Goal: Transaction & Acquisition: Purchase product/service

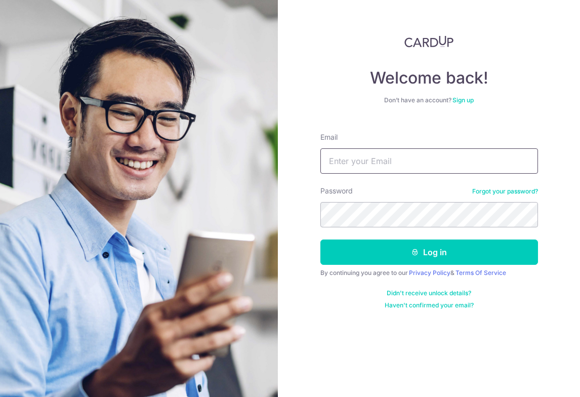
drag, startPoint x: 391, startPoint y: 168, endPoint x: 392, endPoint y: 161, distance: 7.2
click at [392, 161] on input "Email" at bounding box center [430, 160] width 218 height 25
drag, startPoint x: 447, startPoint y: 160, endPoint x: 238, endPoint y: 143, distance: 210.4
click at [238, 143] on section "Welcome back! Don’t have an account? Sign up Email huangying90@gmail.com Passwo…" at bounding box center [290, 198] width 580 height 397
click at [382, 165] on input "huangying90@gmail.com" at bounding box center [430, 160] width 218 height 25
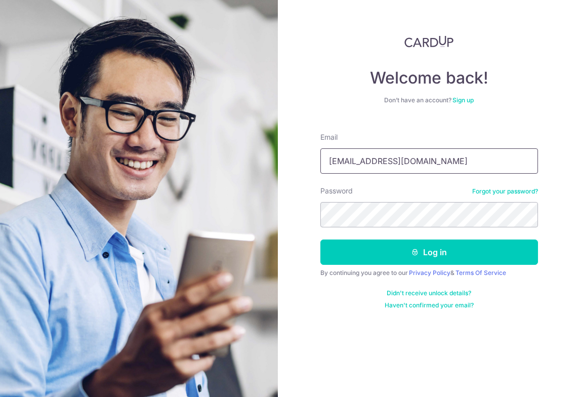
click at [394, 162] on input "huangying90@gmail.com" at bounding box center [430, 160] width 218 height 25
type input "huangying90@hotmail.com"
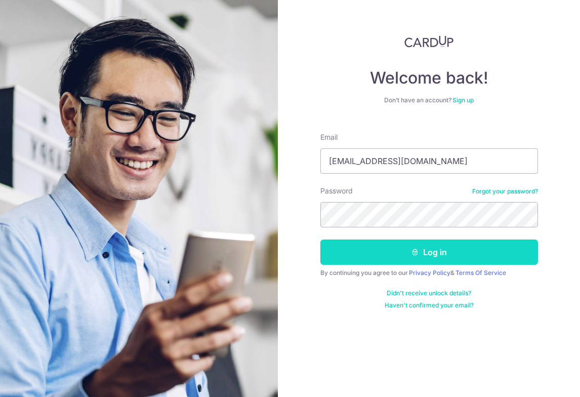
click at [408, 256] on button "Log in" at bounding box center [430, 252] width 218 height 25
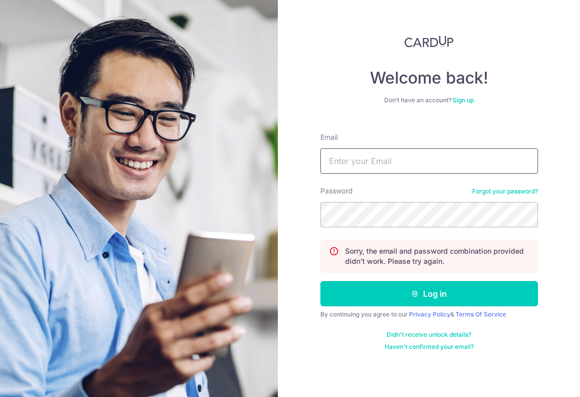
click at [340, 167] on input "Email" at bounding box center [430, 160] width 218 height 25
click at [399, 154] on input "huangying90" at bounding box center [430, 160] width 218 height 25
type input "[EMAIL_ADDRESS][DOMAIN_NAME]"
click at [321, 281] on button "Log in" at bounding box center [430, 293] width 218 height 25
click at [427, 166] on input "Email" at bounding box center [430, 160] width 218 height 25
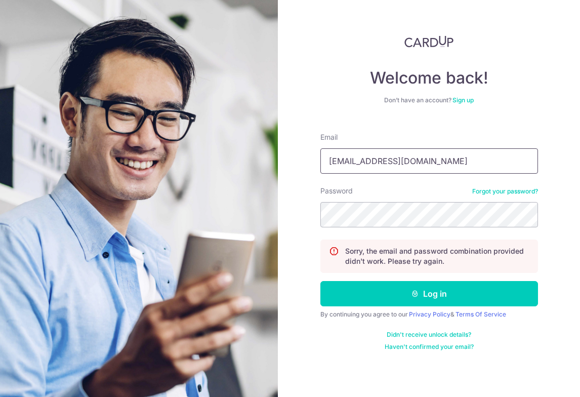
click at [394, 163] on input "[EMAIL_ADDRESS][DOMAIN_NAME]" at bounding box center [430, 160] width 218 height 25
type input "[EMAIL_ADDRESS][DOMAIN_NAME]"
click at [321, 281] on button "Log in" at bounding box center [430, 293] width 218 height 25
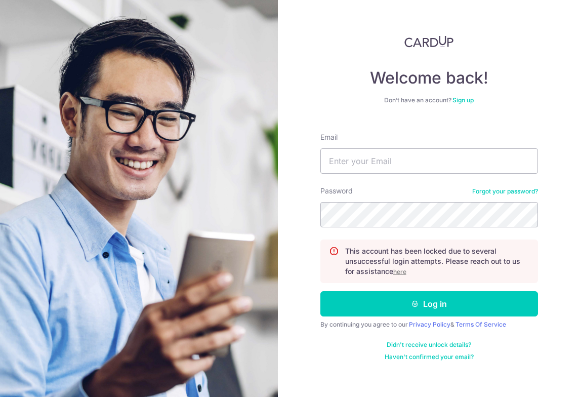
drag, startPoint x: 387, startPoint y: 113, endPoint x: 393, endPoint y: 118, distance: 7.9
click at [387, 113] on div "Welcome back! Don’t have an account? Sign up Email Password Forgot your passwor…" at bounding box center [430, 198] width 218 height 326
click at [430, 166] on input "Email" at bounding box center [430, 160] width 218 height 25
click at [397, 162] on input "[EMAIL_ADDRESS][DOMAIN_NAME]" at bounding box center [430, 160] width 218 height 25
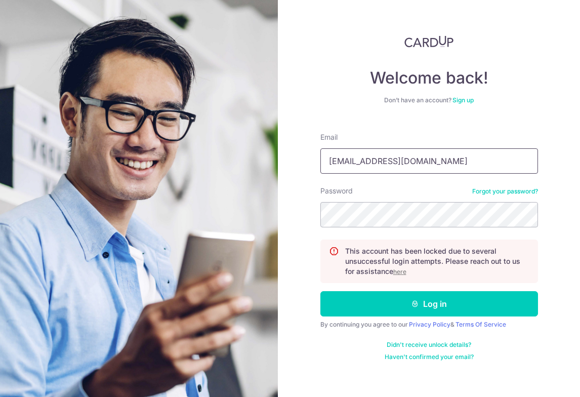
type input "[EMAIL_ADDRESS][DOMAIN_NAME]"
click at [436, 345] on link "Didn't receive unlock details?" at bounding box center [429, 345] width 85 height 8
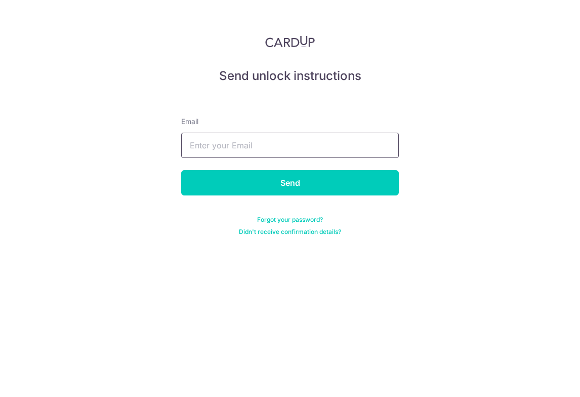
click at [308, 142] on input "text" at bounding box center [290, 145] width 218 height 25
type input "huangying90@hotmail.com"
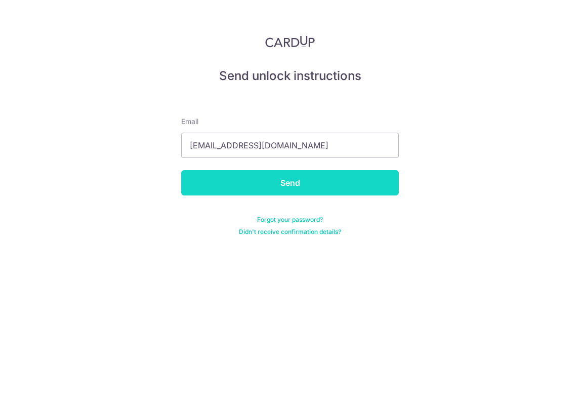
click at [294, 178] on input "Send" at bounding box center [290, 182] width 218 height 25
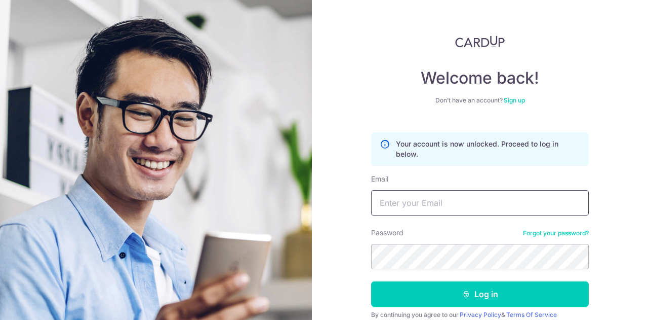
scroll to position [43, 0]
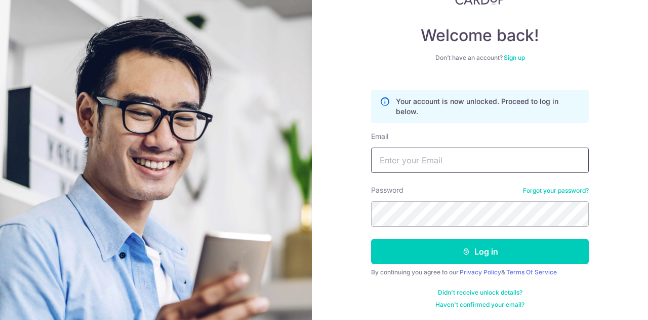
click at [463, 160] on input "Email" at bounding box center [480, 159] width 218 height 25
click at [444, 158] on input "huangying90@gmail.com" at bounding box center [480, 159] width 218 height 25
type input "huangying90@hotmail.com"
click at [371, 239] on button "Log in" at bounding box center [480, 251] width 218 height 25
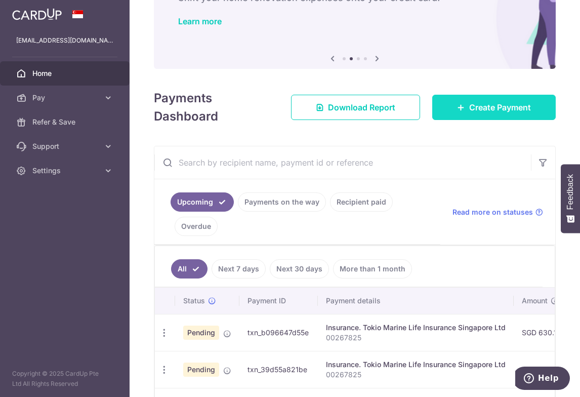
scroll to position [51, 0]
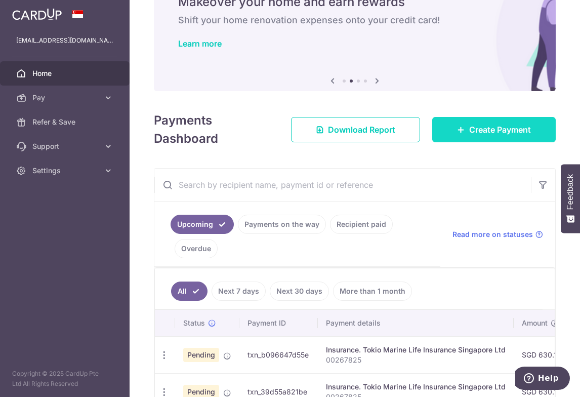
click at [473, 132] on span "Create Payment" at bounding box center [501, 130] width 62 height 12
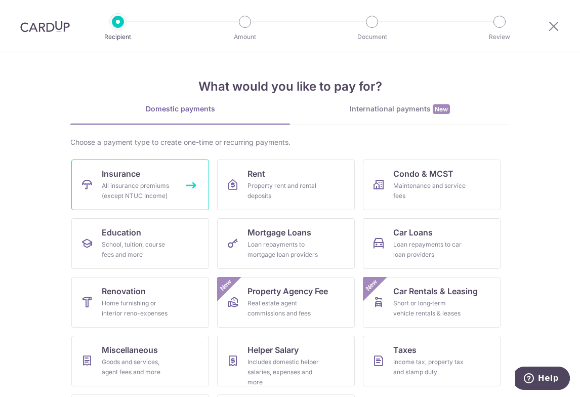
click at [132, 182] on div "All insurance premiums (except NTUC Income)" at bounding box center [138, 191] width 73 height 20
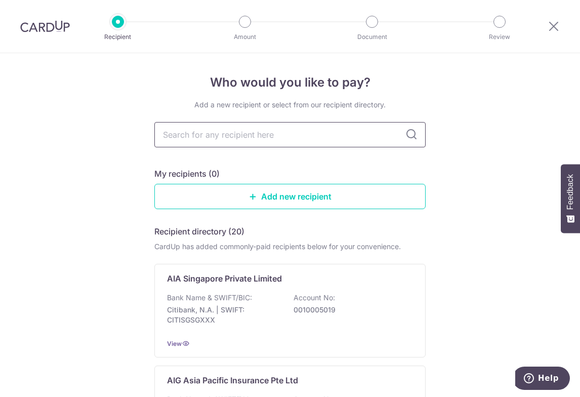
click at [251, 144] on input "text" at bounding box center [289, 134] width 271 height 25
click at [378, 142] on input "text" at bounding box center [289, 134] width 271 height 25
type input "pru"
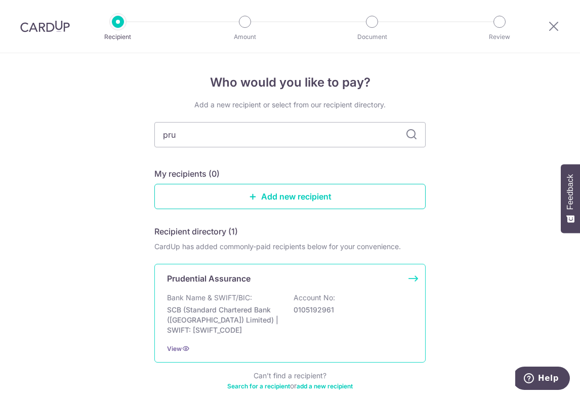
click at [338, 283] on div "Prudential Assurance" at bounding box center [284, 278] width 234 height 12
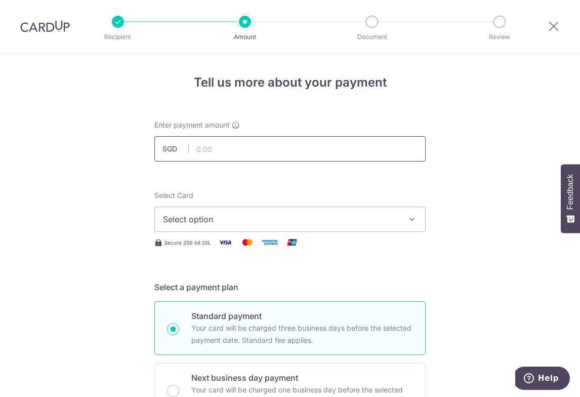
click at [305, 157] on input "text" at bounding box center [289, 148] width 271 height 25
type input "650.40"
click at [175, 214] on span "Select option" at bounding box center [281, 219] width 236 height 12
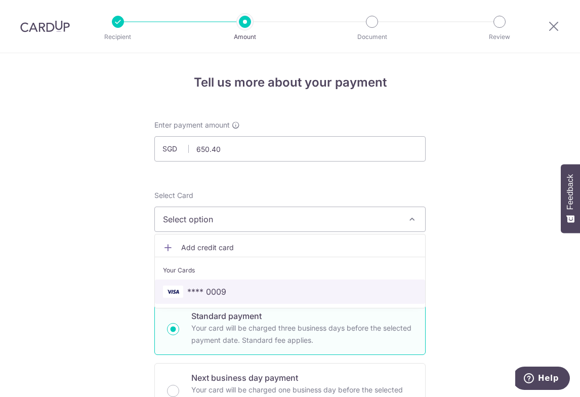
click at [264, 288] on span "**** 0009" at bounding box center [290, 292] width 254 height 12
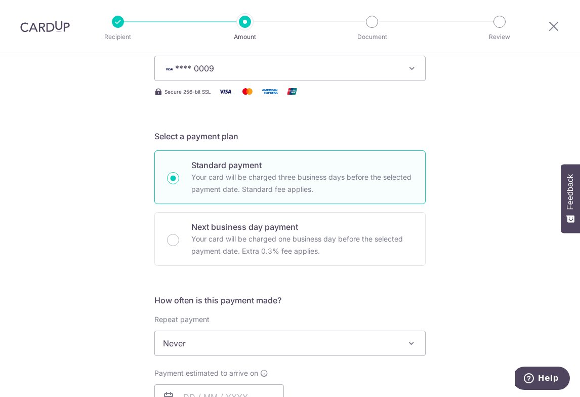
scroll to position [253, 0]
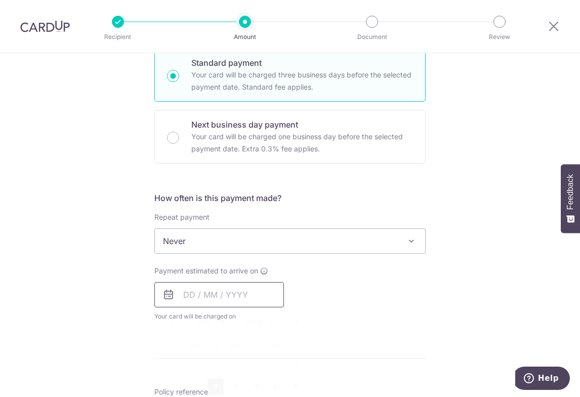
click at [189, 300] on input "text" at bounding box center [219, 294] width 130 height 25
click at [478, 318] on div "Tell us more about your payment Enter payment amount SGD 650.40 650.40 Select C…" at bounding box center [290, 258] width 580 height 916
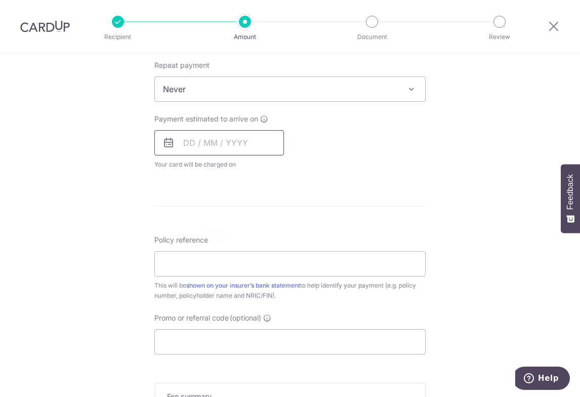
click at [238, 147] on input "text" at bounding box center [219, 142] width 130 height 25
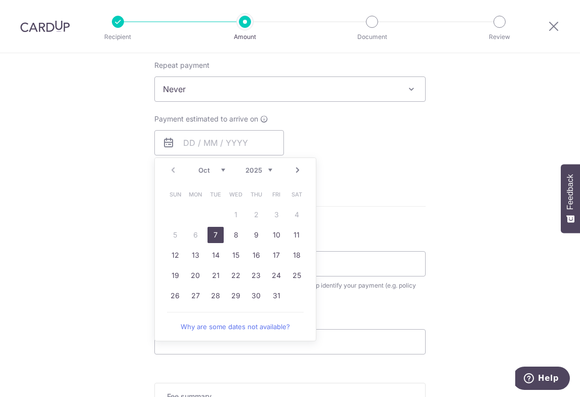
click at [210, 232] on link "7" at bounding box center [216, 235] width 16 height 16
type input "[DATE]"
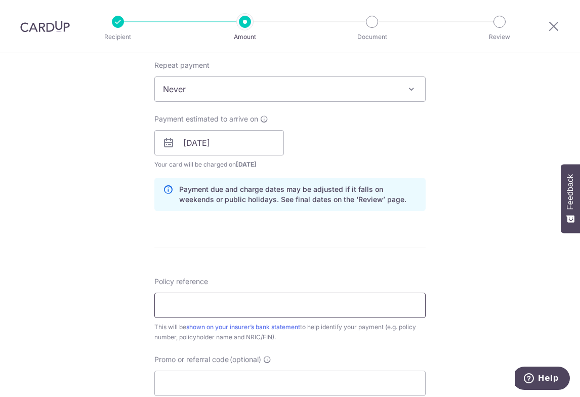
click at [282, 309] on input "Policy reference" at bounding box center [289, 305] width 271 height 25
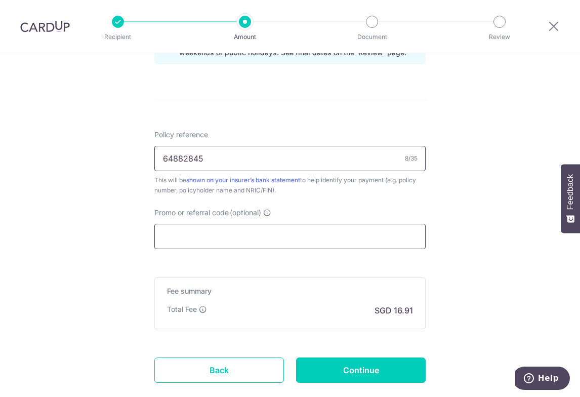
scroll to position [608, 0]
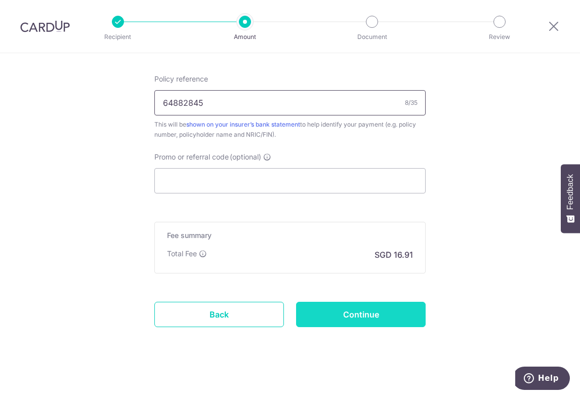
type input "64882845"
click at [373, 308] on input "Continue" at bounding box center [361, 314] width 130 height 25
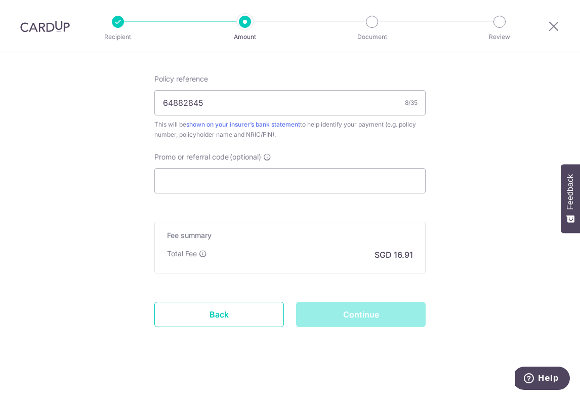
scroll to position [462, 0]
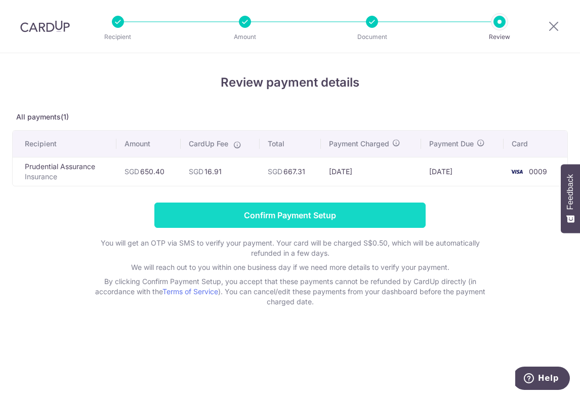
click at [372, 215] on input "Confirm Payment Setup" at bounding box center [289, 215] width 271 height 25
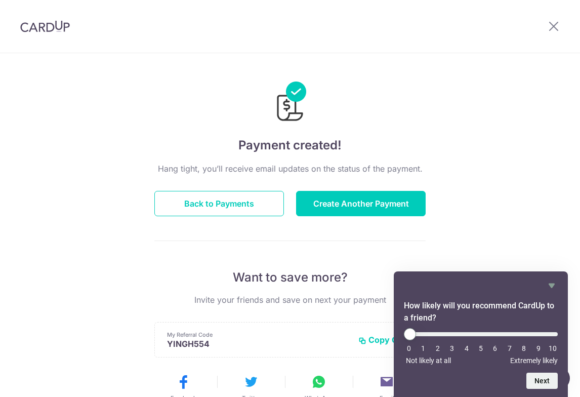
click at [485, 249] on div "Payment created! Hang tight, you’ll receive email updates on the status of the …" at bounding box center [290, 323] width 580 height 541
click at [552, 285] on icon "Hide survey" at bounding box center [552, 286] width 6 height 5
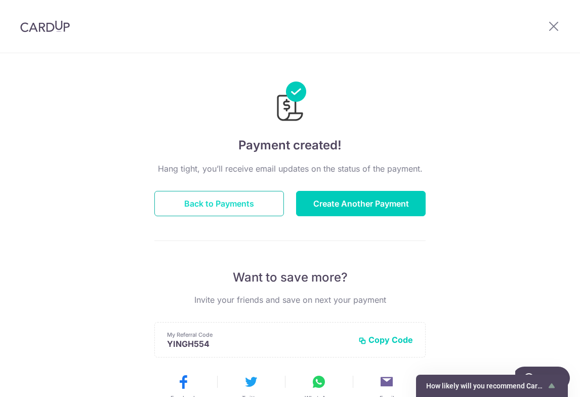
click at [216, 206] on button "Back to Payments" at bounding box center [219, 203] width 130 height 25
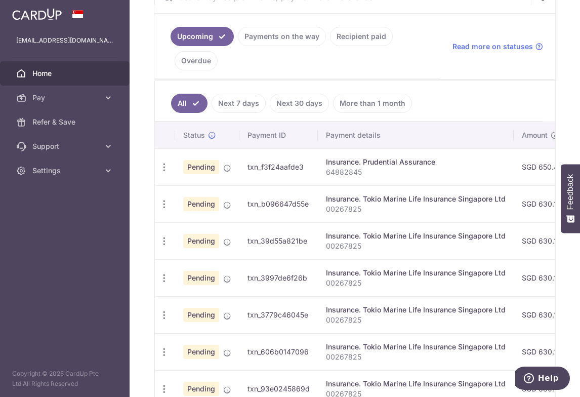
scroll to position [253, 0]
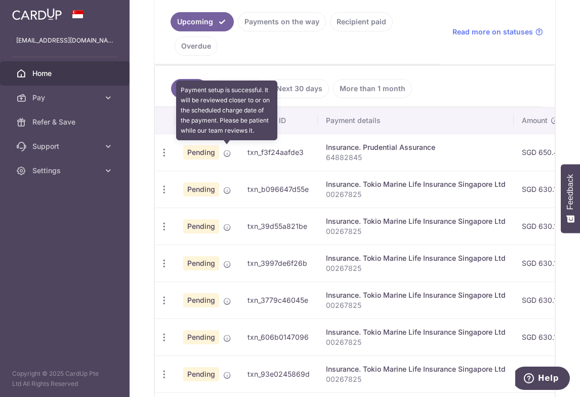
click at [229, 149] on icon at bounding box center [227, 153] width 8 height 8
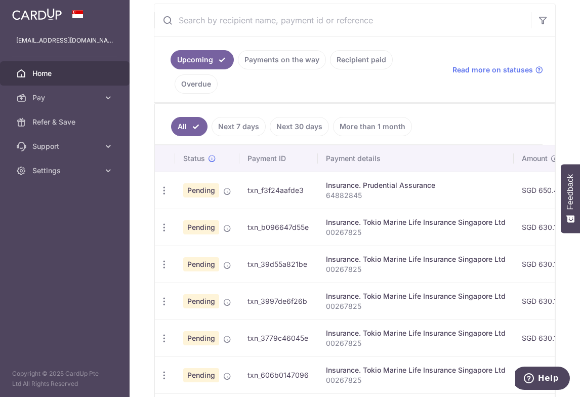
scroll to position [203, 0]
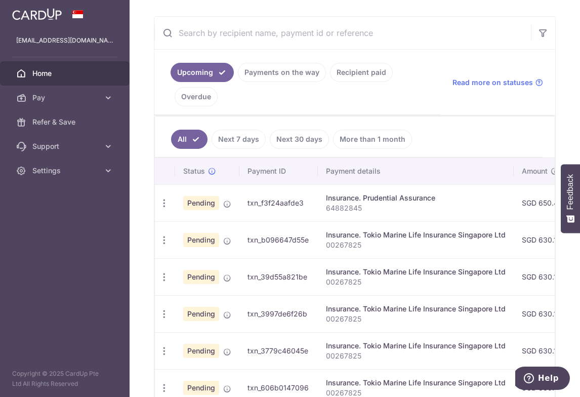
click at [278, 204] on td "txn_f3f24aafde3" at bounding box center [279, 202] width 79 height 37
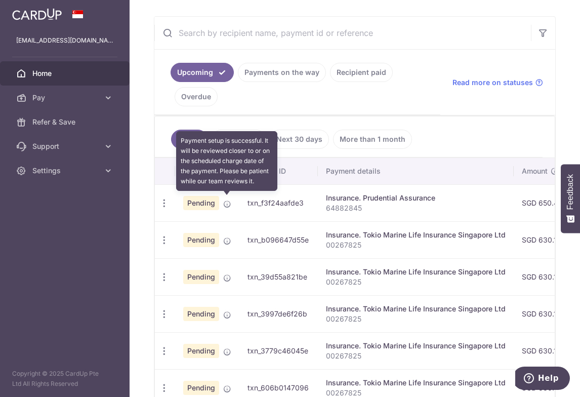
click at [228, 203] on icon at bounding box center [227, 204] width 8 height 8
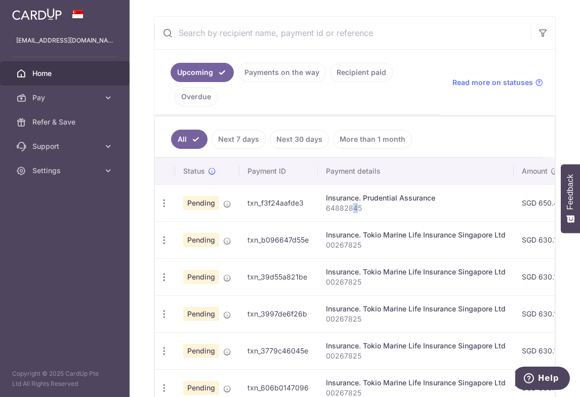
click at [354, 203] on p "64882845" at bounding box center [416, 208] width 180 height 10
drag, startPoint x: 363, startPoint y: 192, endPoint x: 382, endPoint y: 188, distance: 20.3
click at [364, 193] on div "Insurance. Prudential Assurance" at bounding box center [416, 198] width 180 height 10
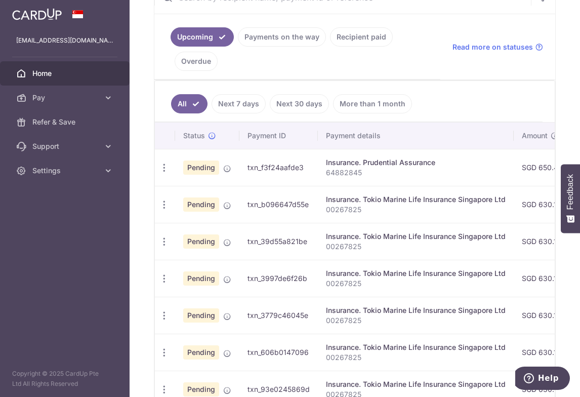
scroll to position [253, 0]
